Goal: Task Accomplishment & Management: Manage account settings

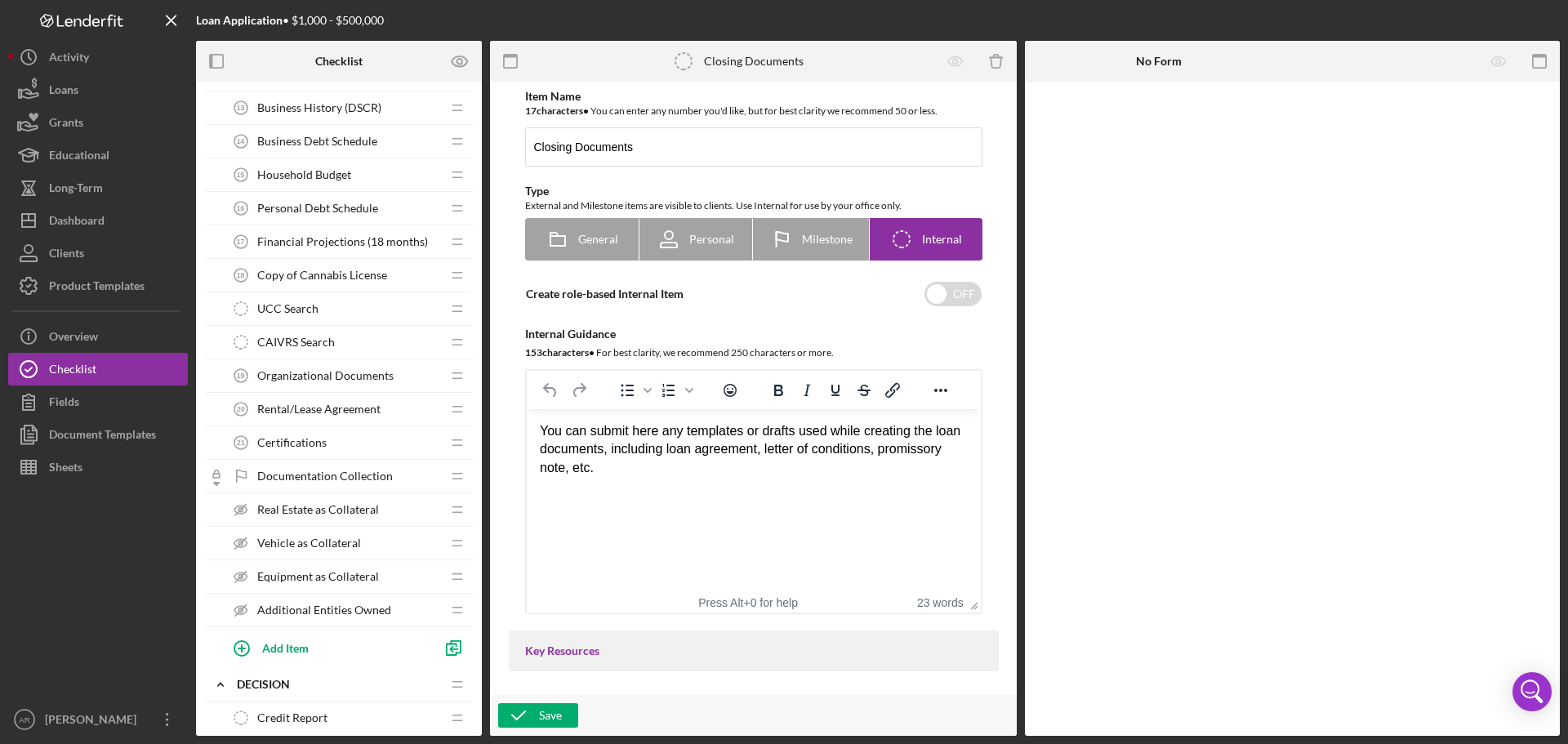
scroll to position [661, 0]
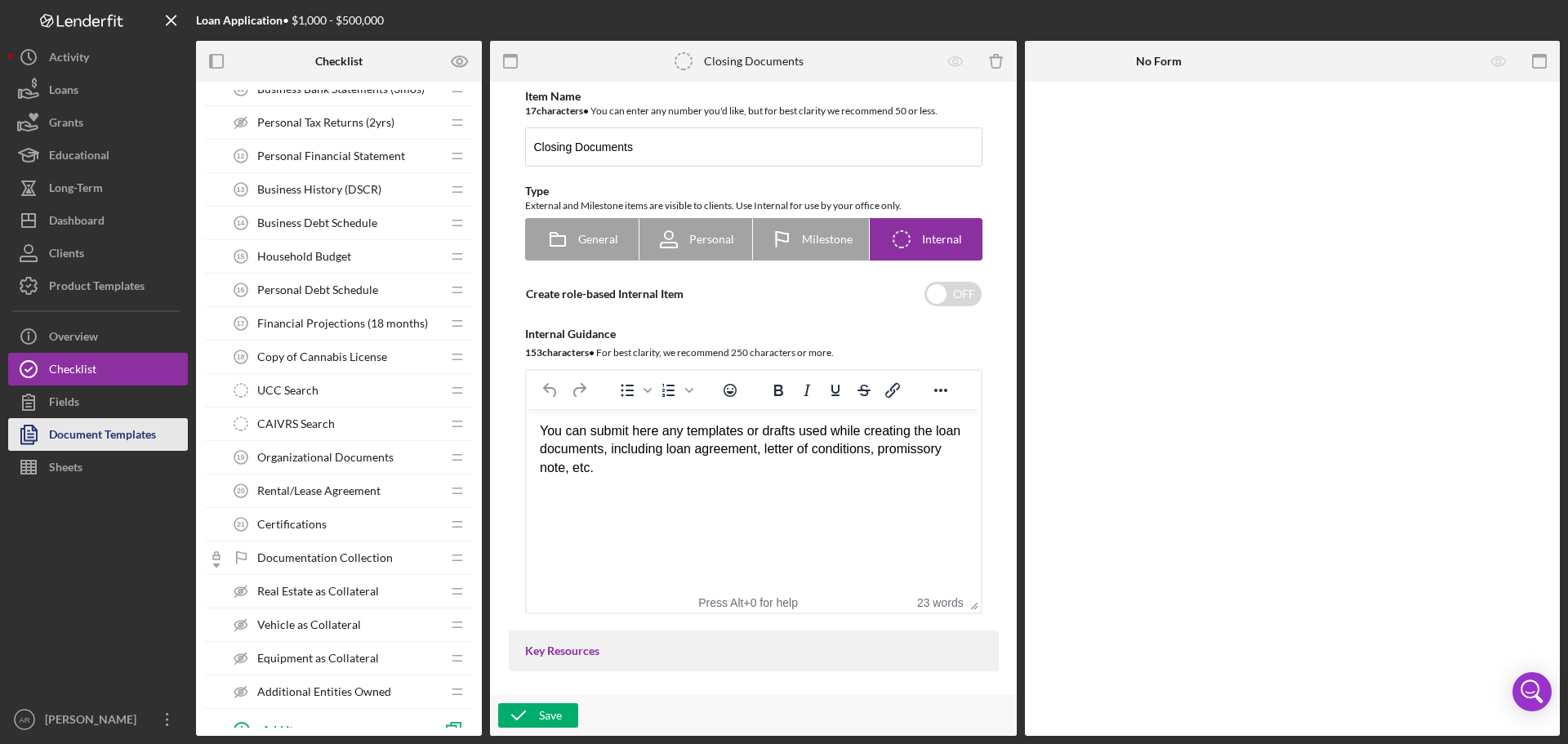
click at [83, 424] on div "Document Templates" at bounding box center [102, 436] width 107 height 37
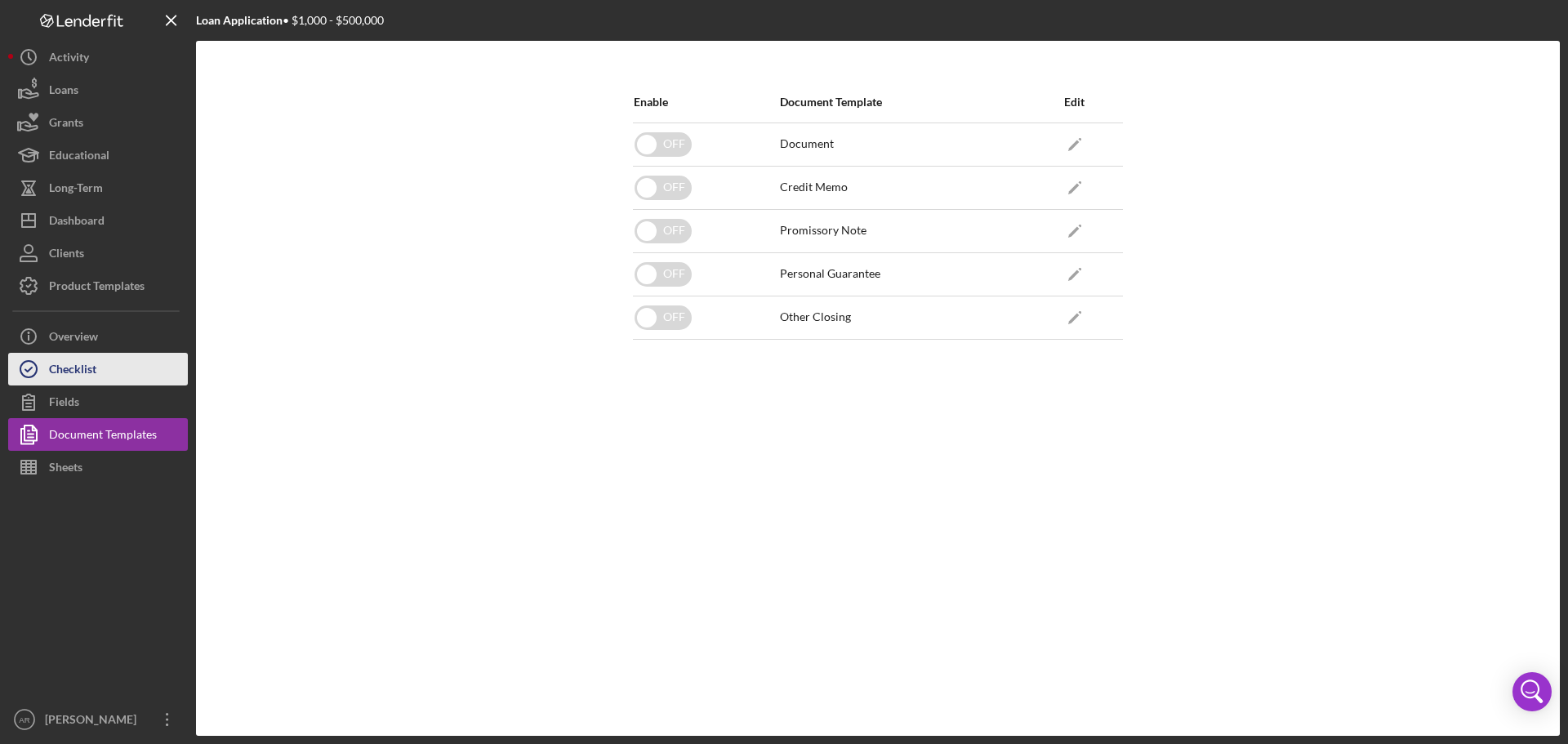
click at [158, 370] on button "Checklist" at bounding box center [97, 369] width 180 height 33
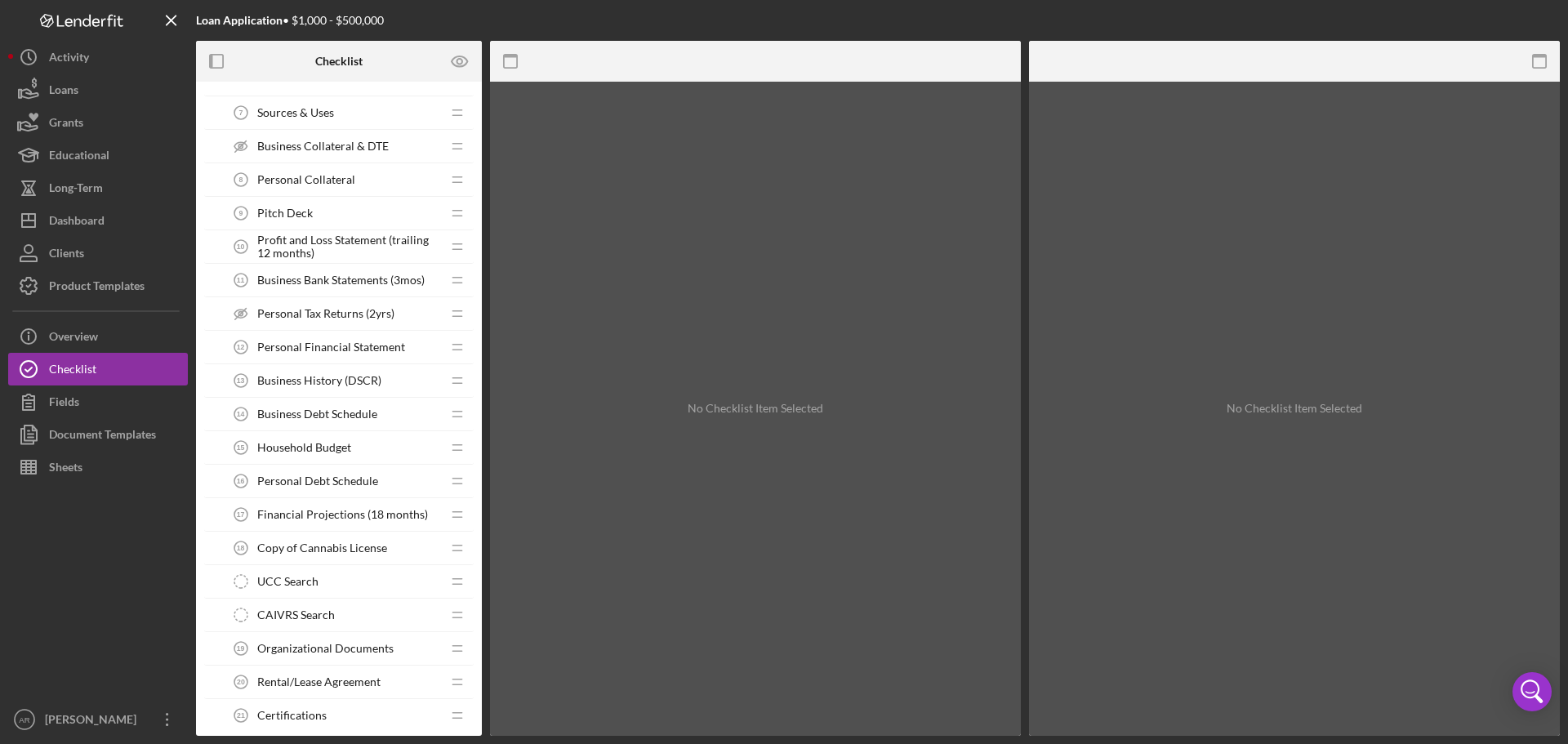
scroll to position [409, 0]
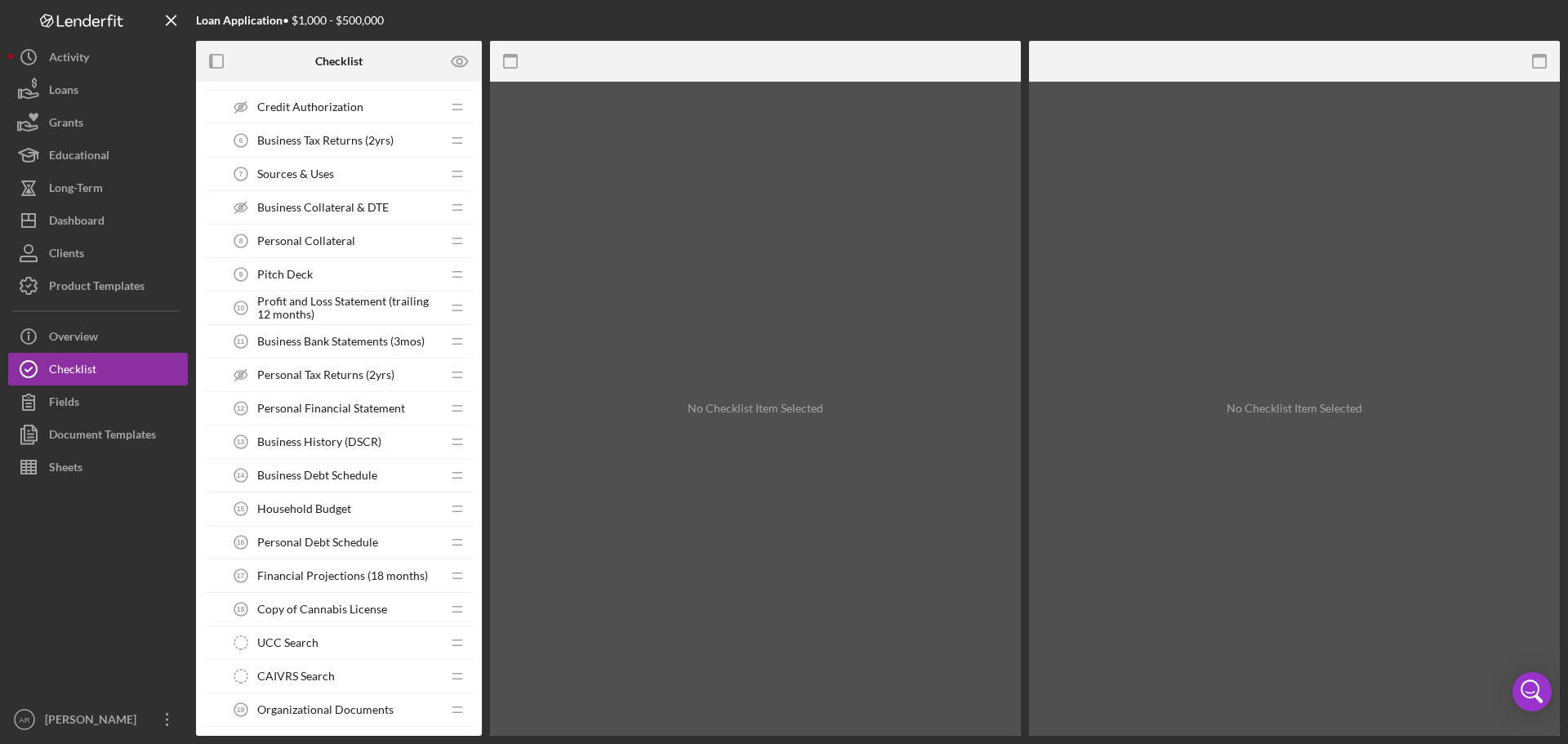
click at [317, 508] on span "Household Budget" at bounding box center [304, 508] width 94 height 13
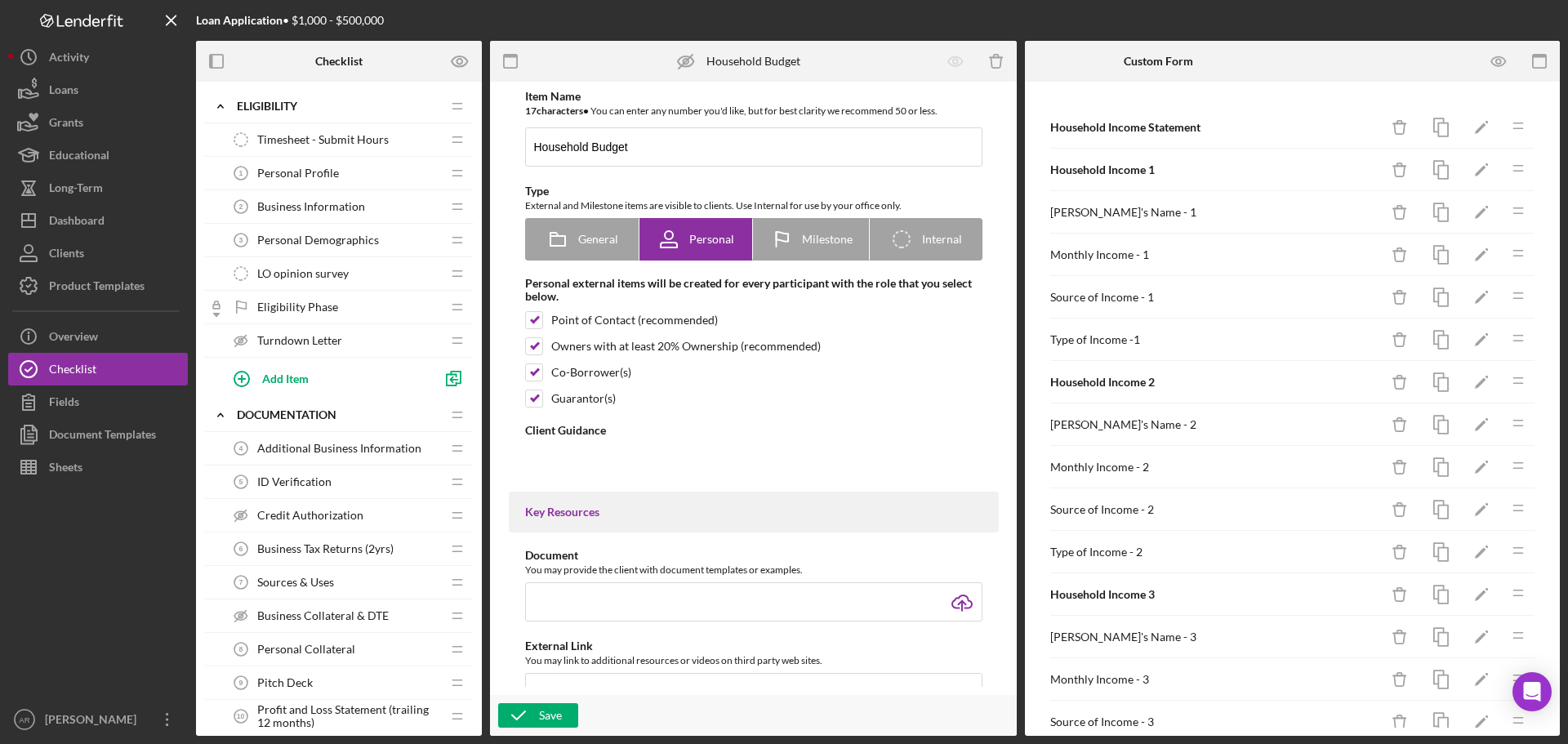
type textarea "<div> <h3>Completing a Household Budget</h3> <p><strong>Why We Need It:</strong…"
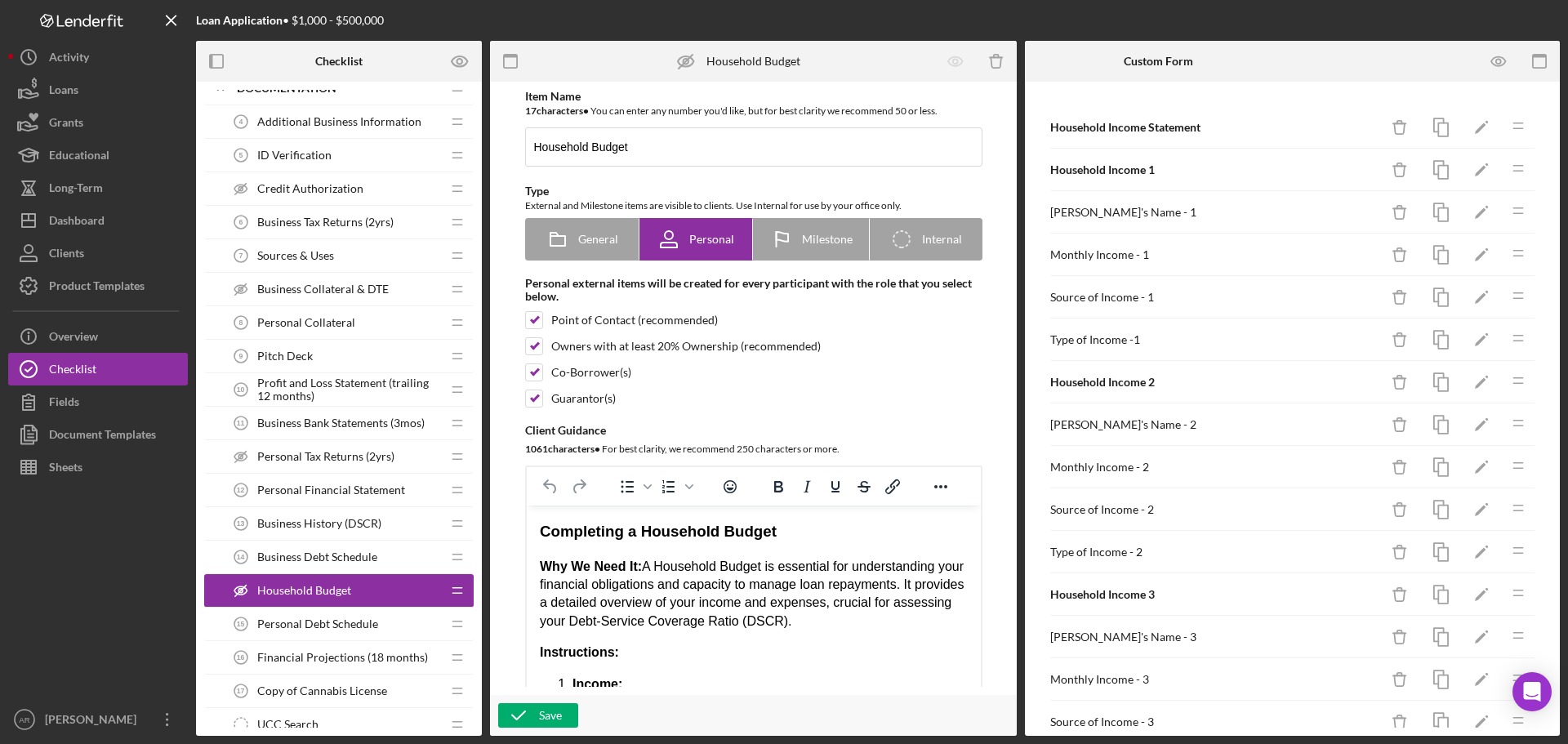
scroll to position [409, 0]
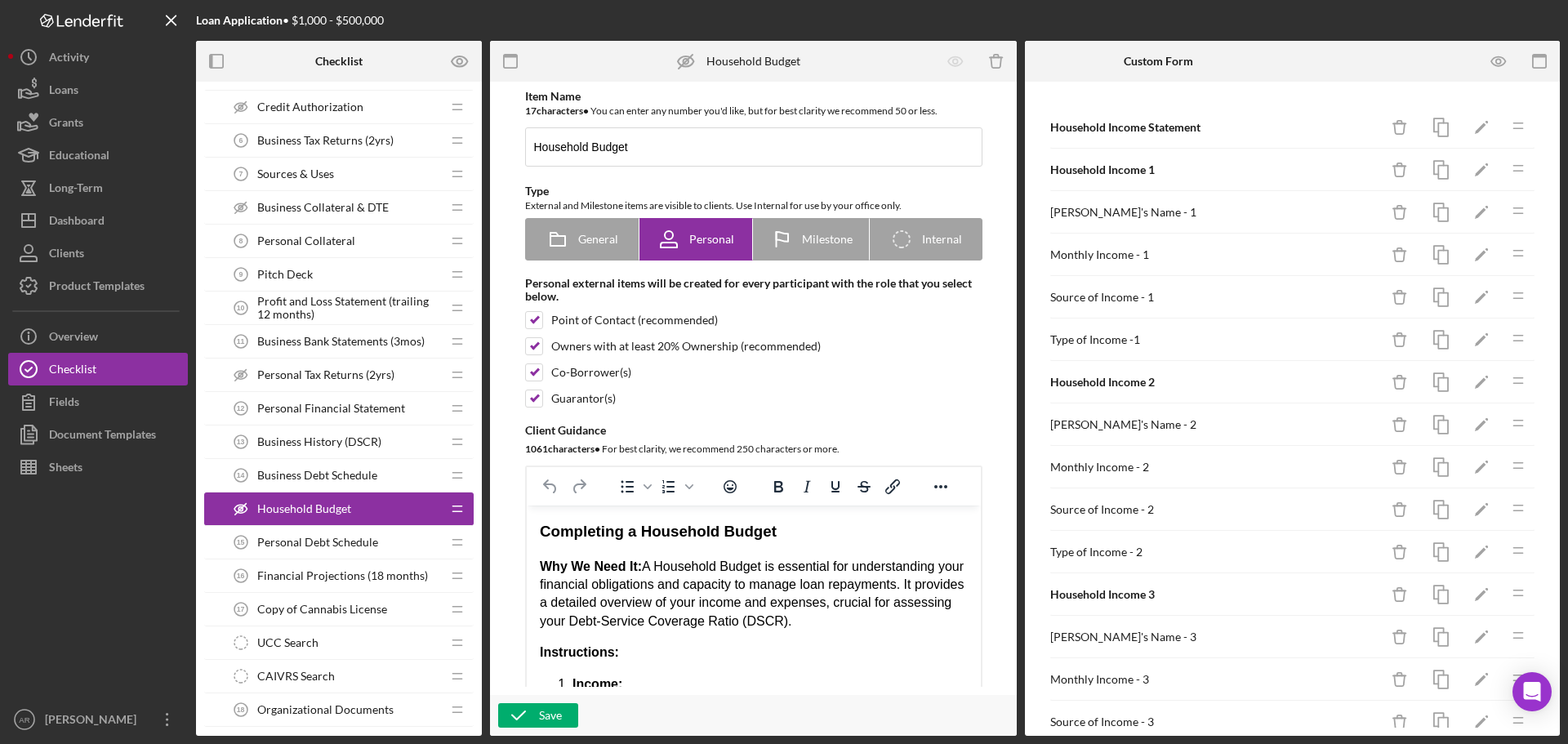
click at [375, 537] on span "Personal Debt Schedule" at bounding box center [318, 542] width 120 height 13
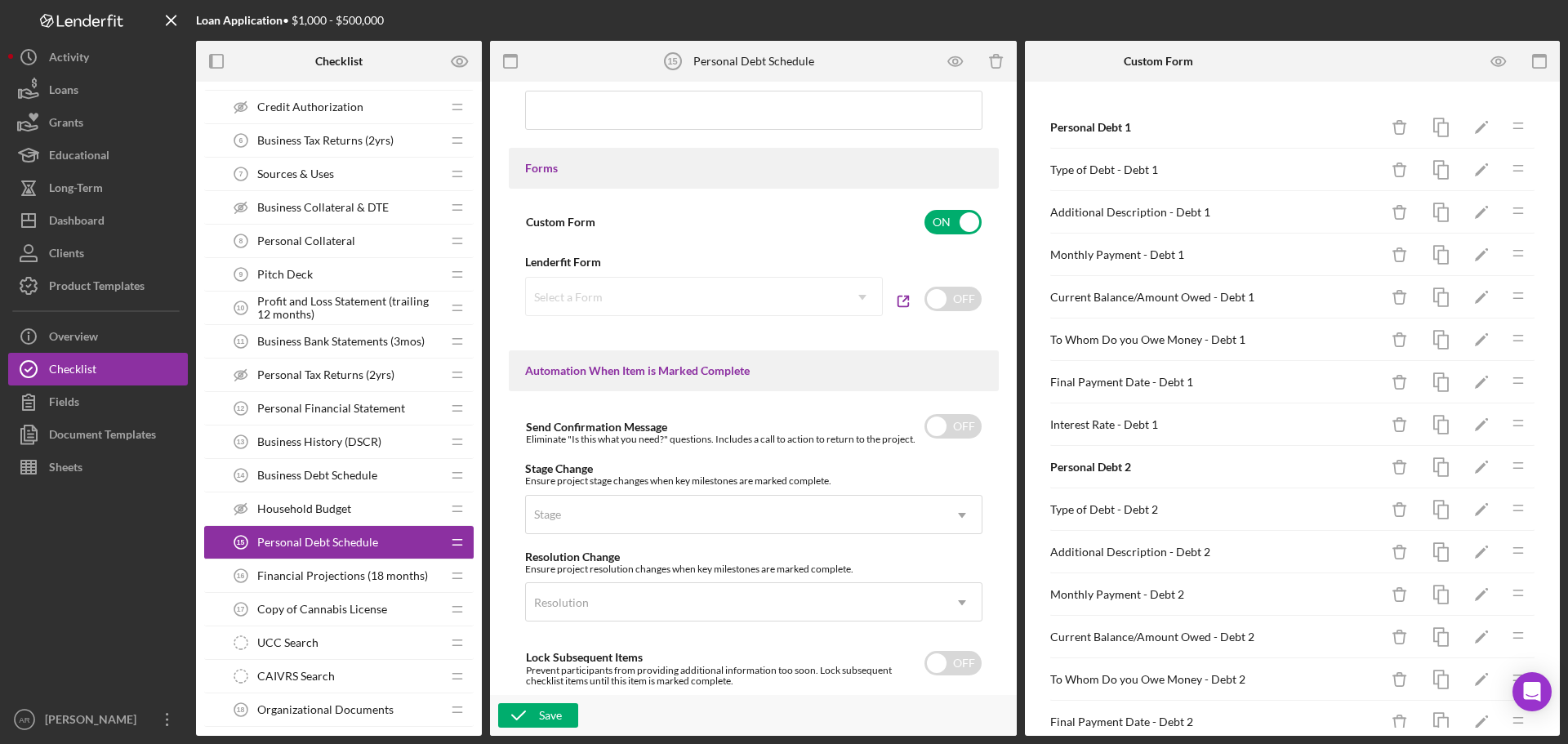
scroll to position [1000, 0]
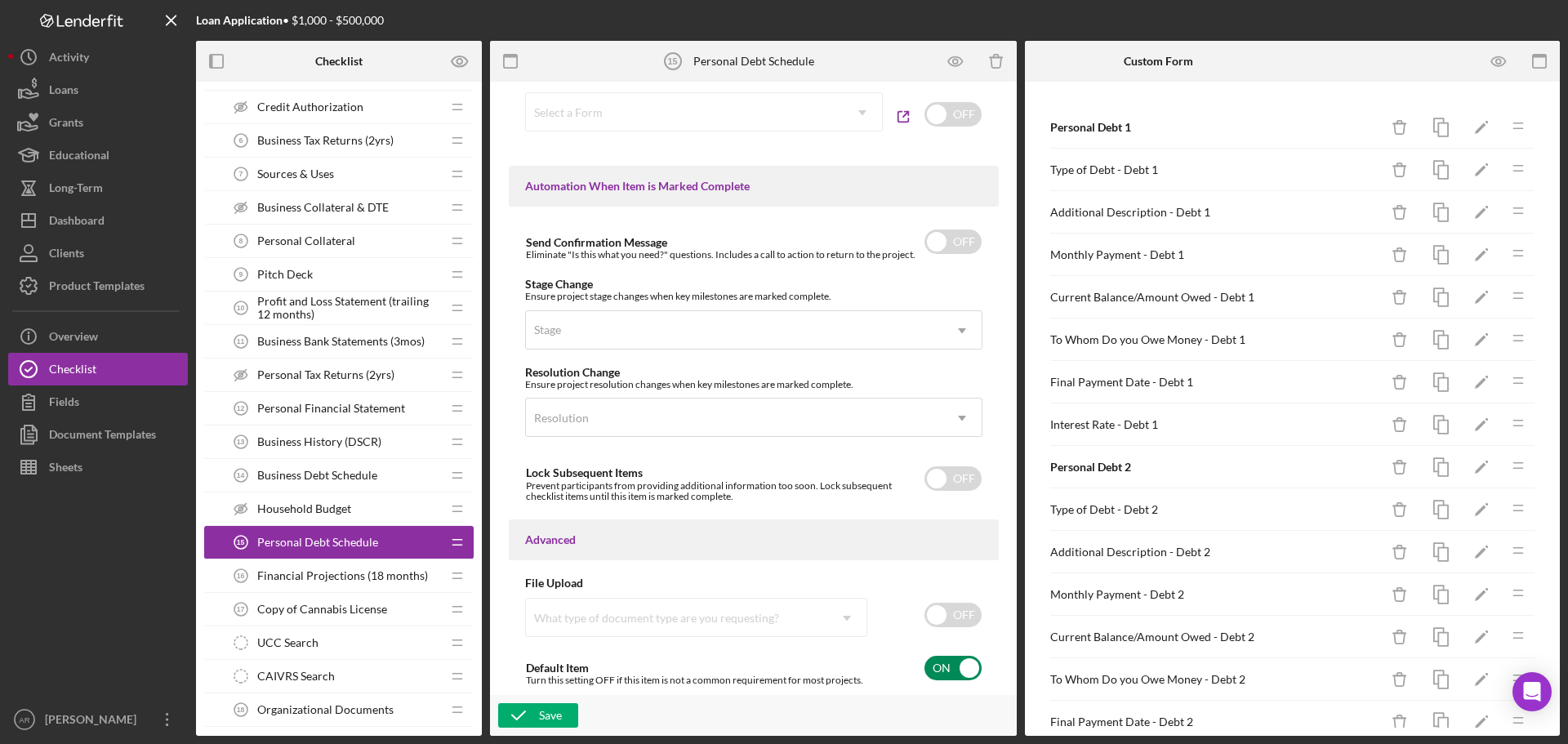
click at [930, 670] on input "checkbox" at bounding box center [953, 667] width 57 height 24
checkbox input "false"
click at [553, 712] on div "Save" at bounding box center [550, 715] width 23 height 24
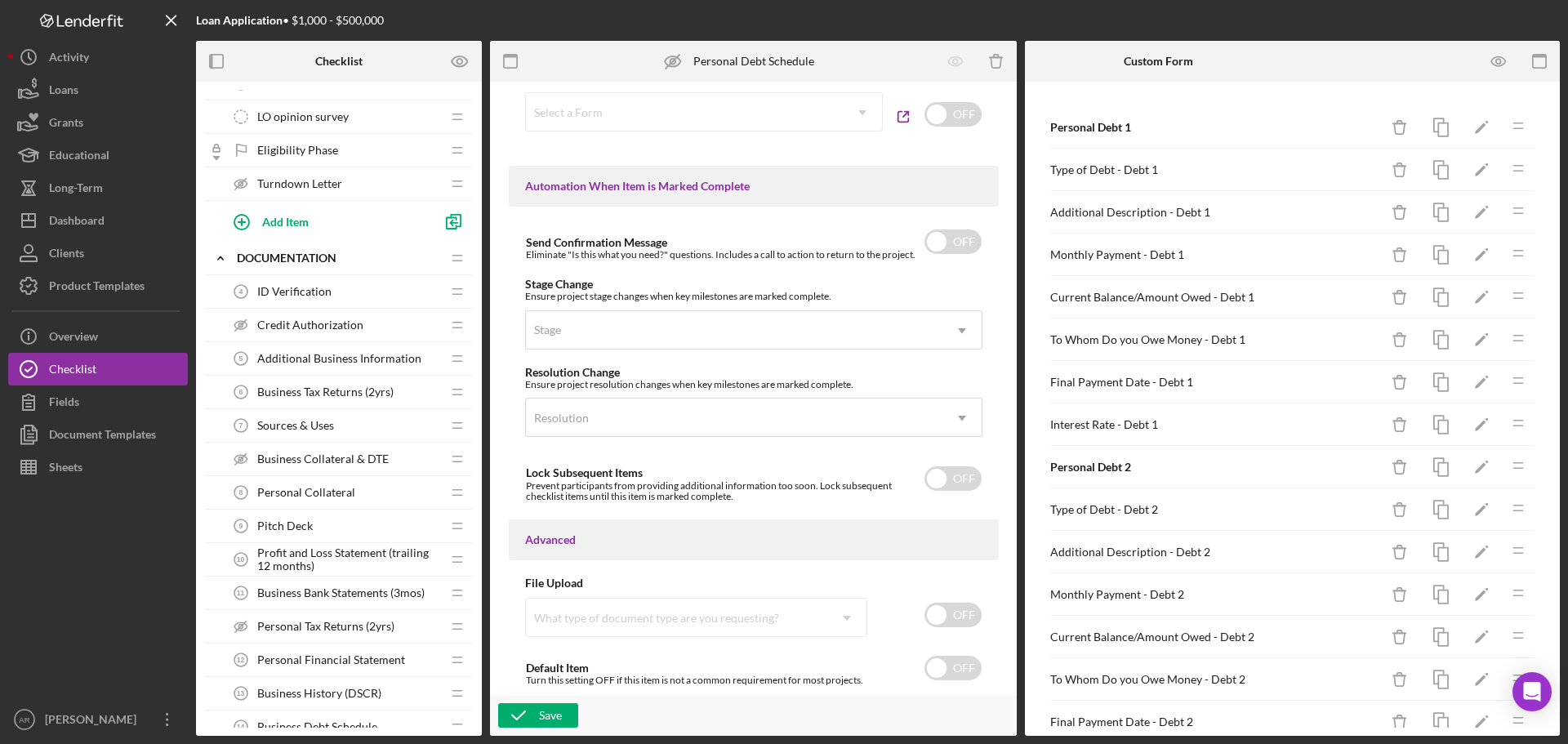
scroll to position [163, 0]
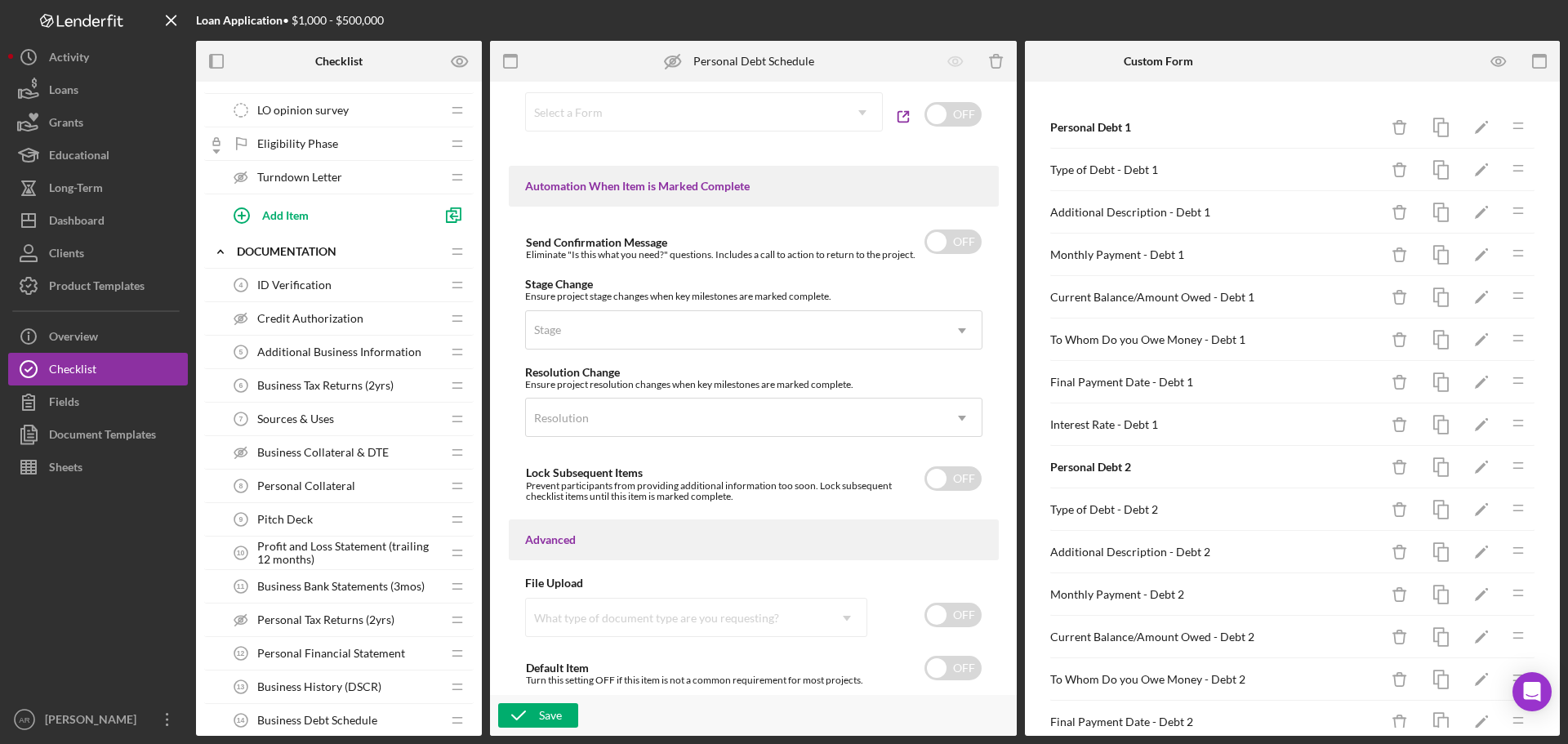
click at [325, 696] on div "Business History (DSCR) 13 Business History (DSCR)" at bounding box center [332, 686] width 216 height 33
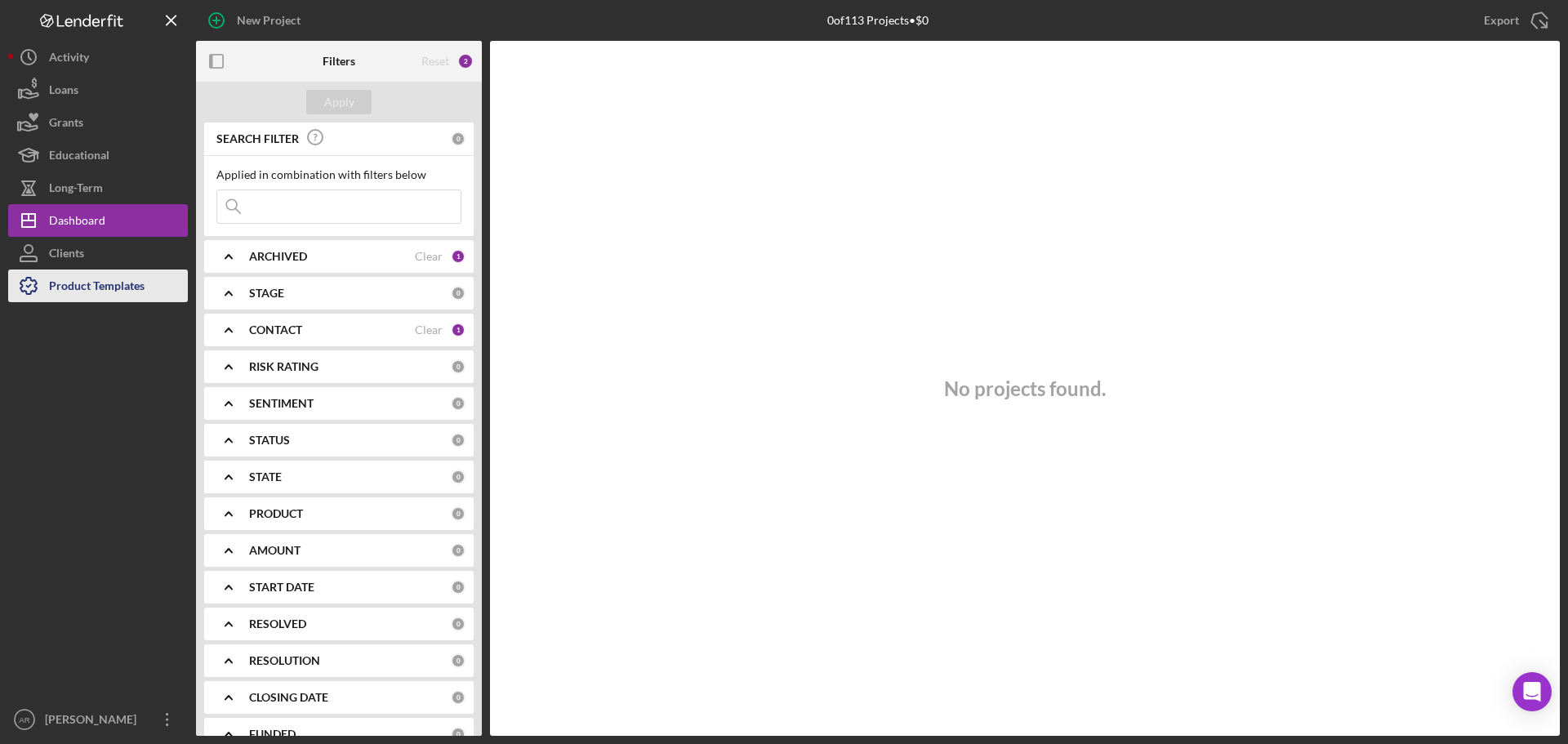
click at [114, 281] on div "Product Templates" at bounding box center [96, 287] width 96 height 37
